Goal: Information Seeking & Learning: Find specific fact

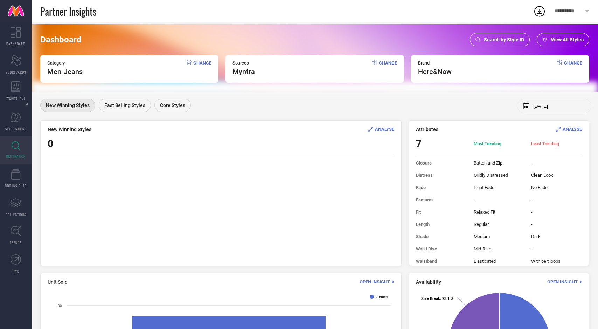
click at [560, 39] on span "View All Styles" at bounding box center [567, 40] width 33 height 6
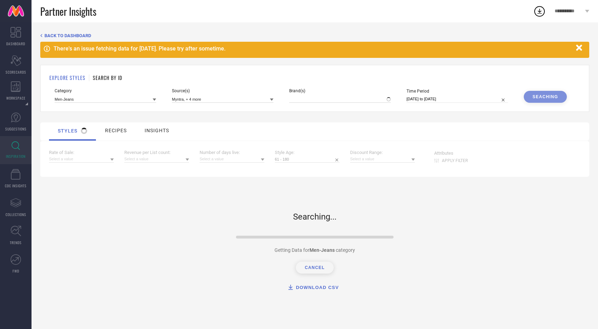
type input "HERE&NOW"
click at [110, 99] on input at bounding box center [106, 98] width 102 height 7
type input "shack"
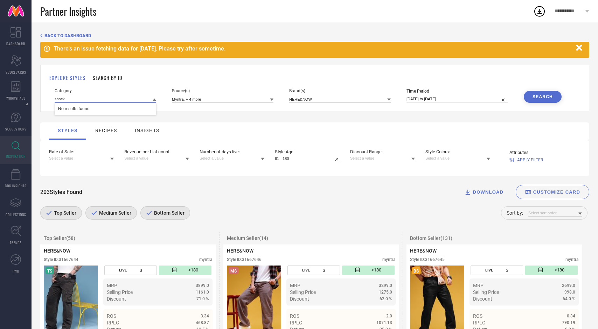
drag, startPoint x: 73, startPoint y: 99, endPoint x: 47, endPoint y: 99, distance: 25.2
click at [47, 99] on div "EXPLORE STYLES SEARCH BY ID Category shack No results found Source(s) Myntra, +…" at bounding box center [314, 88] width 549 height 47
click at [77, 99] on input at bounding box center [106, 98] width 102 height 7
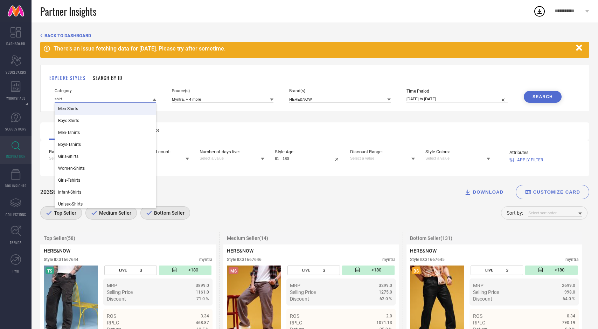
type input "shirt"
click at [82, 111] on div "Men-Shirts" at bounding box center [106, 109] width 102 height 12
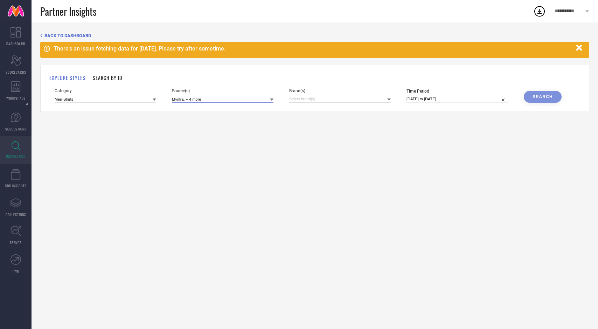
click at [235, 100] on input at bounding box center [223, 98] width 102 height 7
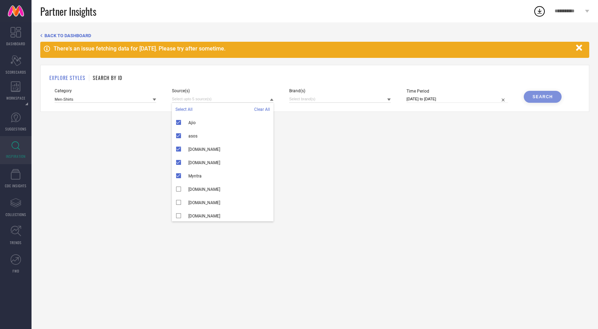
click at [187, 109] on span "Select All" at bounding box center [183, 109] width 17 height 5
click at [261, 110] on span "Clear All" at bounding box center [262, 109] width 16 height 5
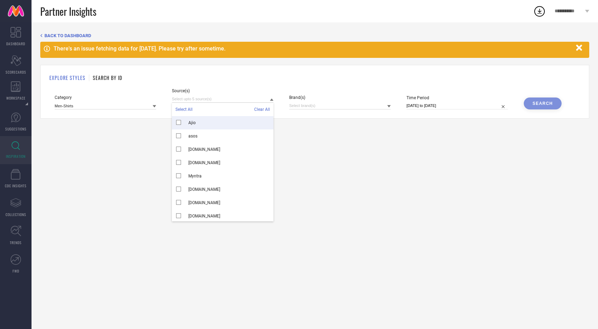
click at [186, 109] on span "Select All" at bounding box center [183, 109] width 17 height 5
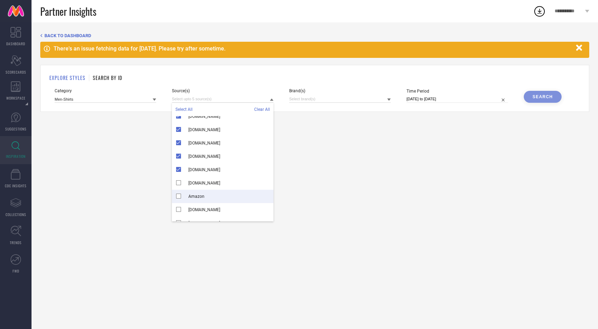
scroll to position [73, 0]
click at [263, 110] on span "Clear All" at bounding box center [262, 109] width 16 height 5
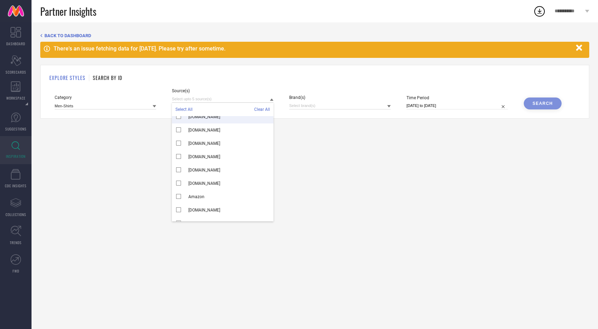
scroll to position [0, 0]
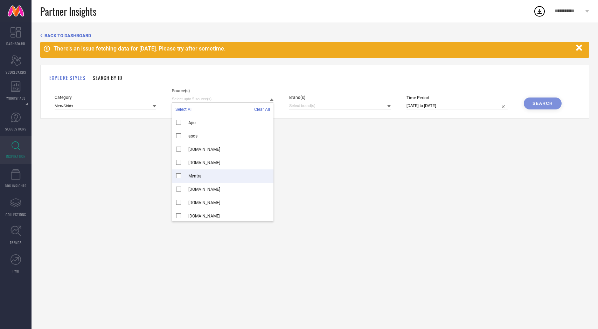
click at [179, 175] on div "Myntra" at bounding box center [223, 175] width 102 height 13
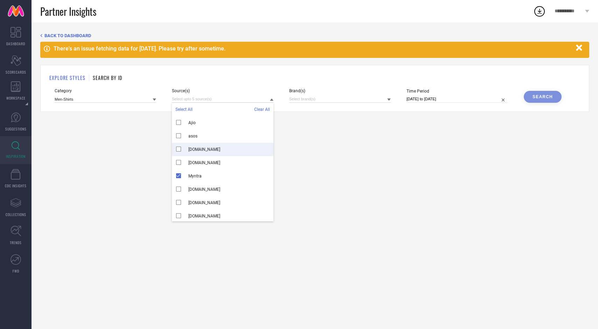
click at [178, 147] on div "[DOMAIN_NAME]" at bounding box center [223, 149] width 102 height 13
click at [178, 137] on div "asos" at bounding box center [223, 135] width 102 height 13
click at [178, 122] on div "Ajio" at bounding box center [223, 122] width 102 height 13
click at [179, 163] on div "[DOMAIN_NAME]" at bounding box center [223, 162] width 102 height 13
click at [299, 157] on div "BACK TO DASHBOARD There's an issue fetching data for [DATE]. Please try after s…" at bounding box center [315, 175] width 567 height 306
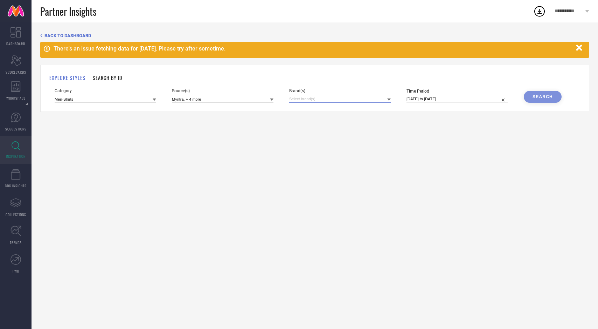
click at [309, 102] on input at bounding box center [340, 98] width 102 height 7
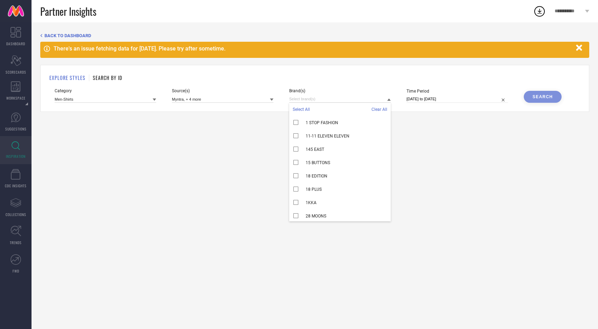
click at [305, 111] on span "Select All" at bounding box center [301, 109] width 17 height 5
click at [464, 100] on input "[DATE] to [DATE]" at bounding box center [458, 98] width 102 height 7
select select "7"
select select "2025"
select select "8"
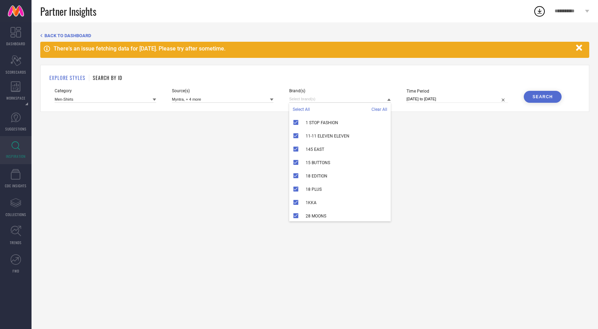
select select "2025"
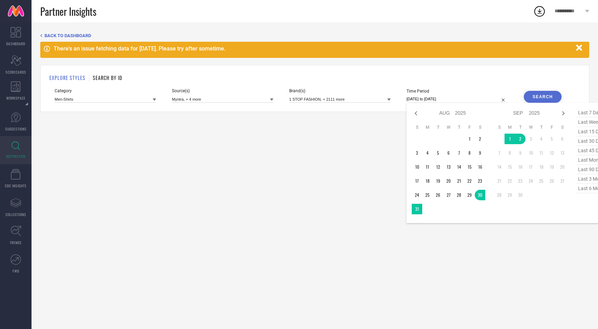
click at [586, 140] on span "last 30 days" at bounding box center [594, 140] width 35 height 9
type input "[DATE] to [DATE]"
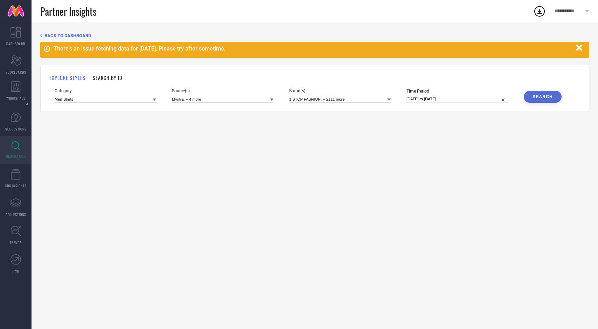
click at [540, 99] on div "Search" at bounding box center [543, 96] width 20 height 5
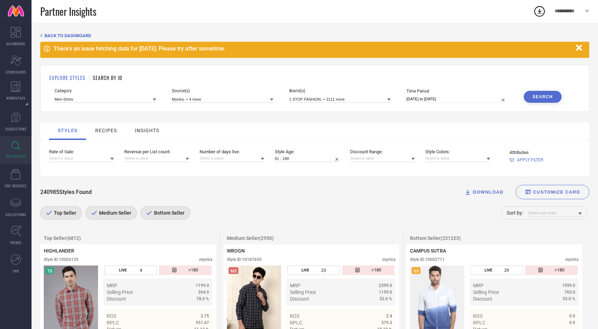
click at [179, 214] on span "Bottom Seller" at bounding box center [168, 213] width 32 height 6
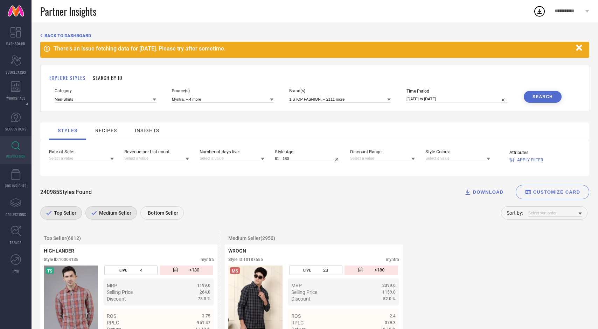
click at [119, 217] on div "Medium Seller" at bounding box center [110, 212] width 51 height 13
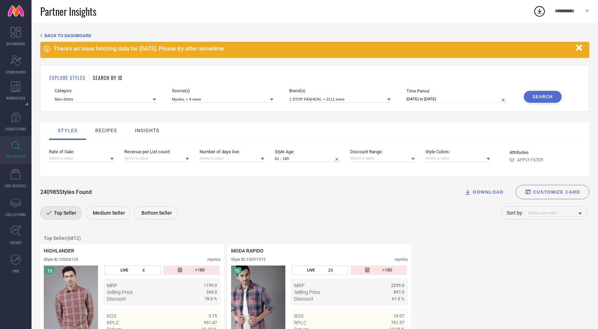
click at [531, 160] on span "APPLY FILTER" at bounding box center [530, 159] width 26 height 5
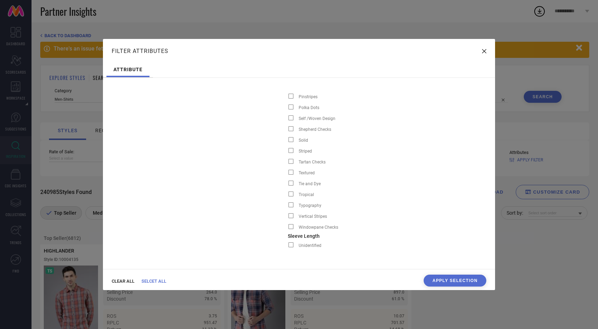
scroll to position [0, 1644]
click at [289, 139] on span at bounding box center [291, 139] width 5 height 5
click at [289, 142] on input "Solid" at bounding box center [289, 142] width 0 height 0
click at [442, 282] on button "Apply Selection" at bounding box center [455, 280] width 63 height 12
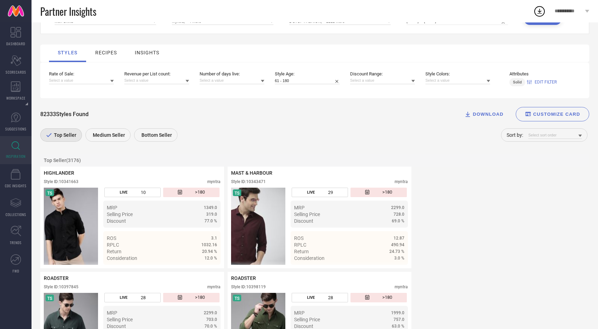
scroll to position [82, 0]
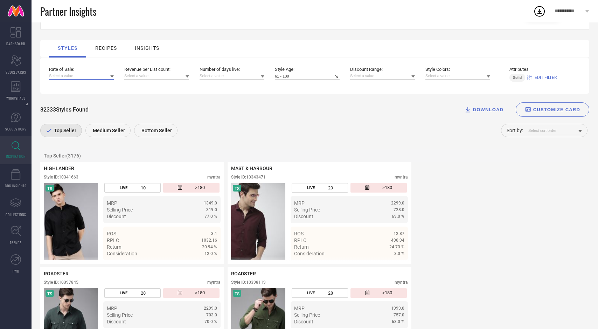
click at [108, 76] on input at bounding box center [81, 75] width 65 height 7
click at [91, 122] on div "Greater than 5" at bounding box center [81, 121] width 65 height 12
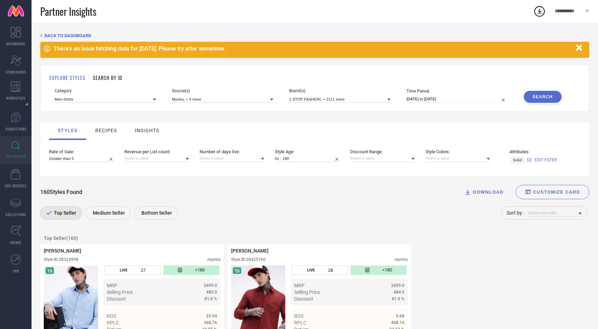
click at [580, 215] on icon at bounding box center [581, 214] width 4 height 4
click at [568, 225] on div "Rate of Sale" at bounding box center [556, 222] width 54 height 12
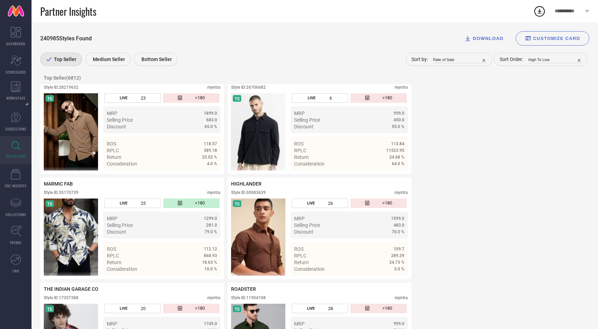
scroll to position [488, 0]
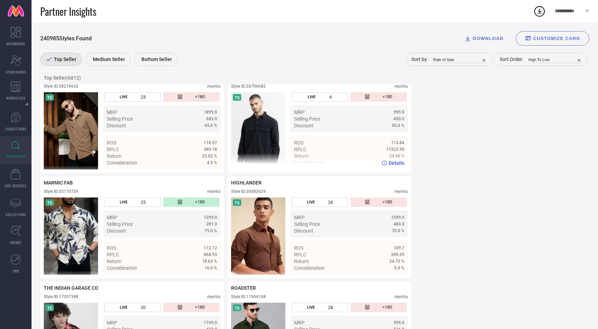
click at [393, 165] on span "Details" at bounding box center [397, 163] width 16 height 6
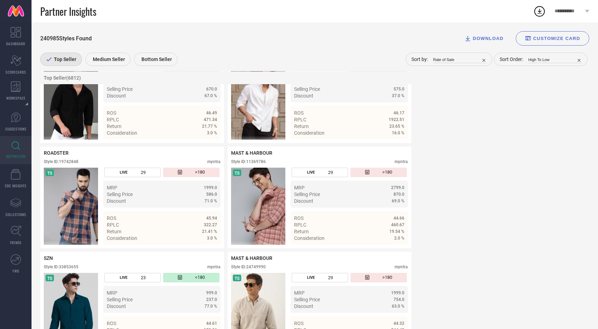
scroll to position [3559, 0]
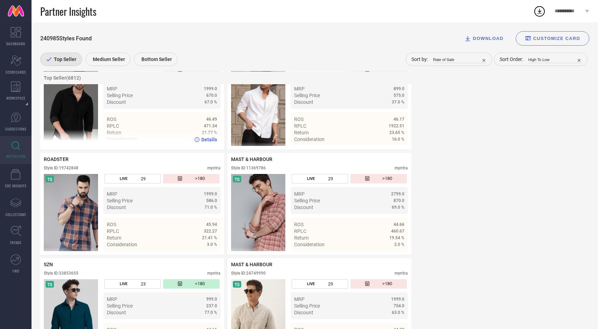
click at [210, 142] on span "Details" at bounding box center [209, 140] width 16 height 6
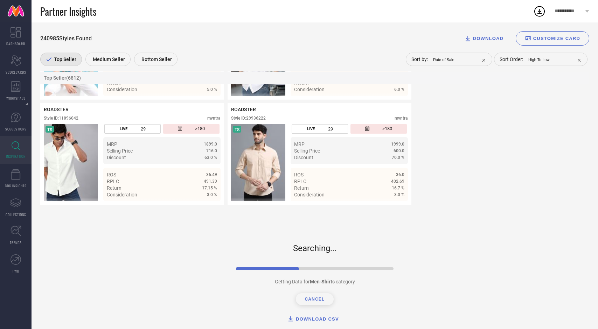
scroll to position [5327, 0]
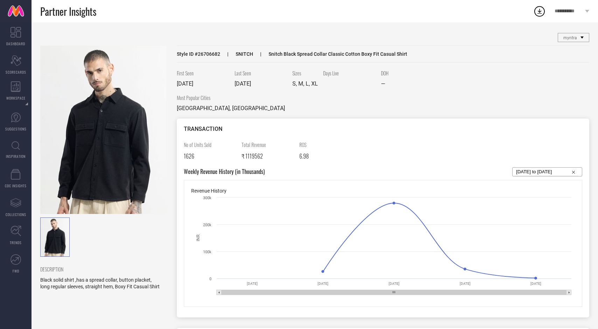
click at [208, 55] on span "Style ID # 26706682" at bounding box center [198, 54] width 43 height 6
click at [213, 55] on span "Style ID # 26706682" at bounding box center [198, 54] width 43 height 6
drag, startPoint x: 198, startPoint y: 53, endPoint x: 224, endPoint y: 53, distance: 26.3
click at [224, 53] on div "Style ID # 26706682 SNITCH Snitch Black Spread Collar Classic Cotton Boxy Fit C…" at bounding box center [383, 54] width 413 height 17
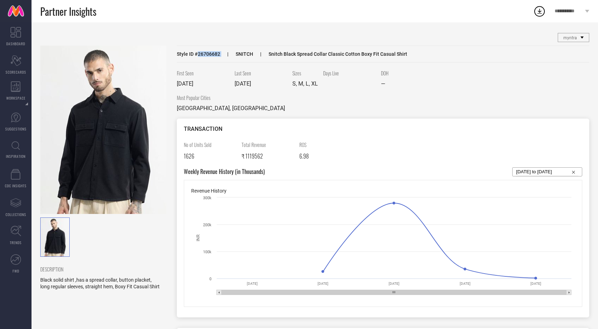
copy span "26706682"
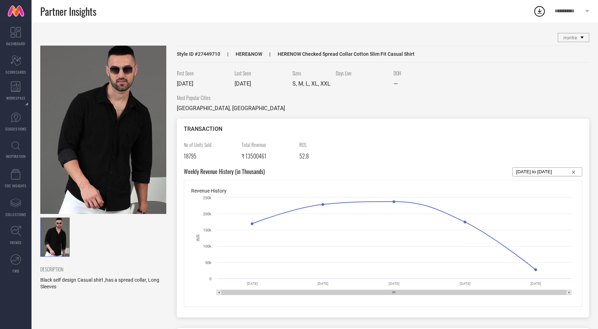
click at [92, 151] on img at bounding box center [103, 130] width 126 height 168
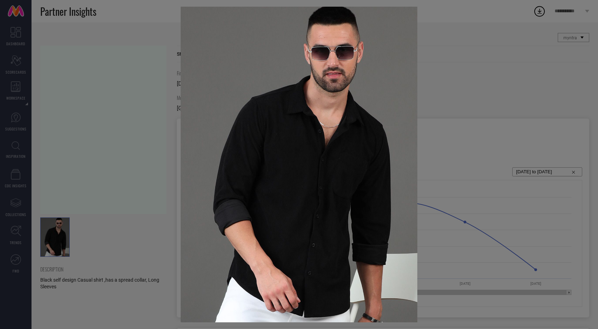
click at [92, 151] on div at bounding box center [299, 164] width 598 height 329
